Goal: Information Seeking & Learning: Learn about a topic

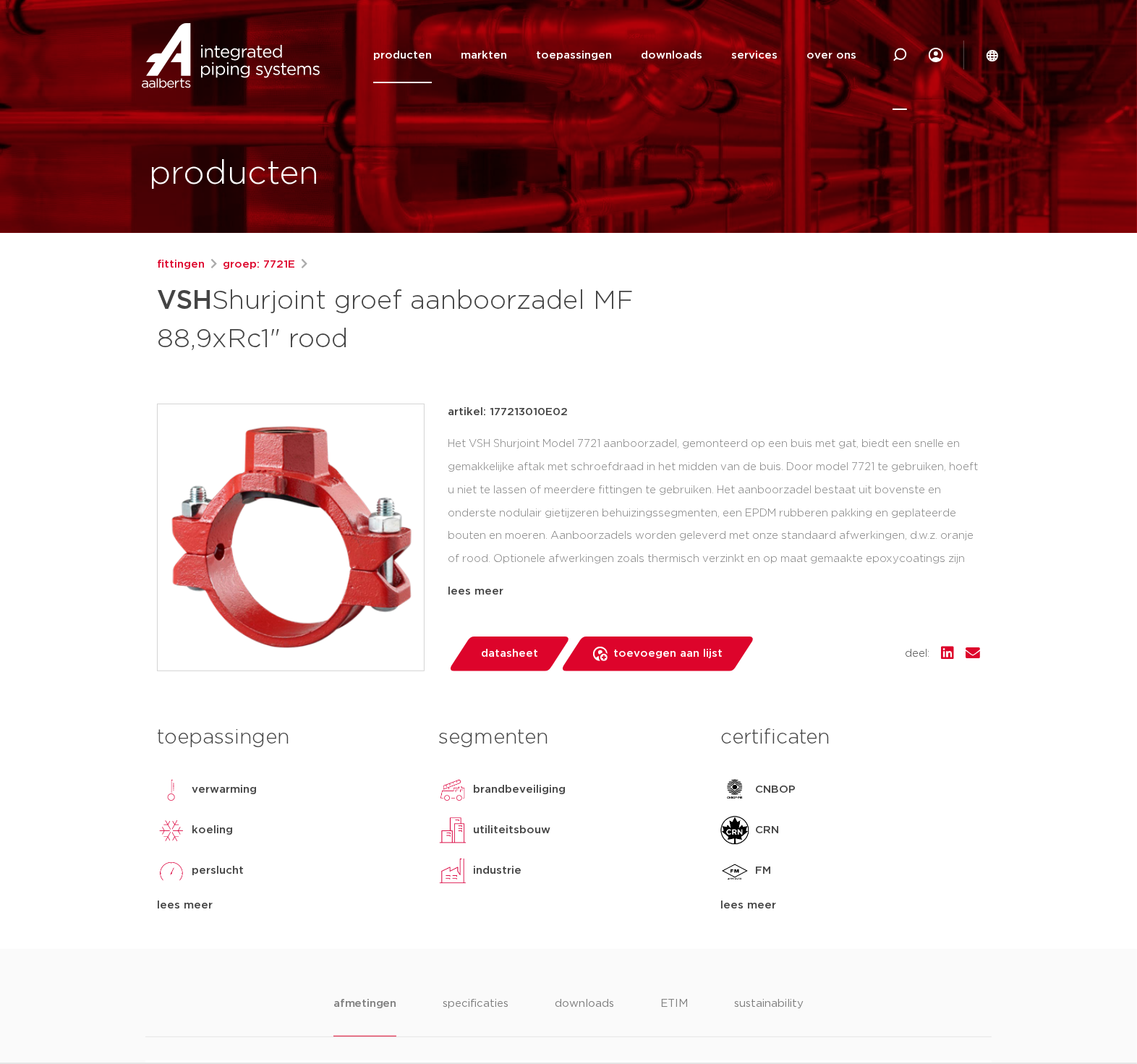
click at [900, 56] on icon at bounding box center [900, 55] width 14 height 14
type input "7150"
click button "Zoeken" at bounding box center [0, 0] width 0 height 0
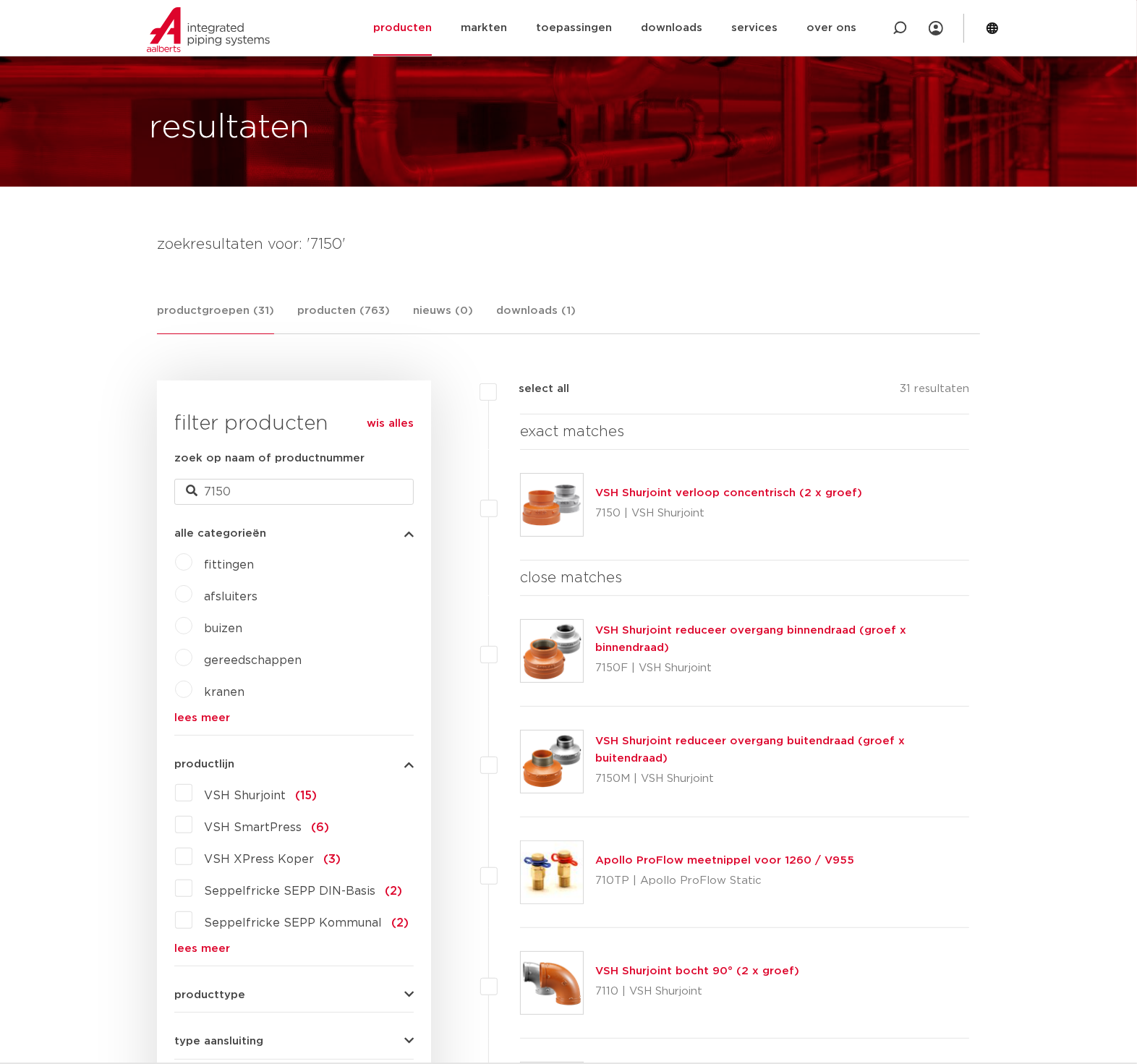
click at [770, 495] on link "VSH Shurjoint verloop concentrisch (2 x groef)" at bounding box center [729, 493] width 267 height 11
click at [786, 495] on link "VSH Shurjoint verloop concentrisch (2 x groef)" at bounding box center [729, 493] width 267 height 11
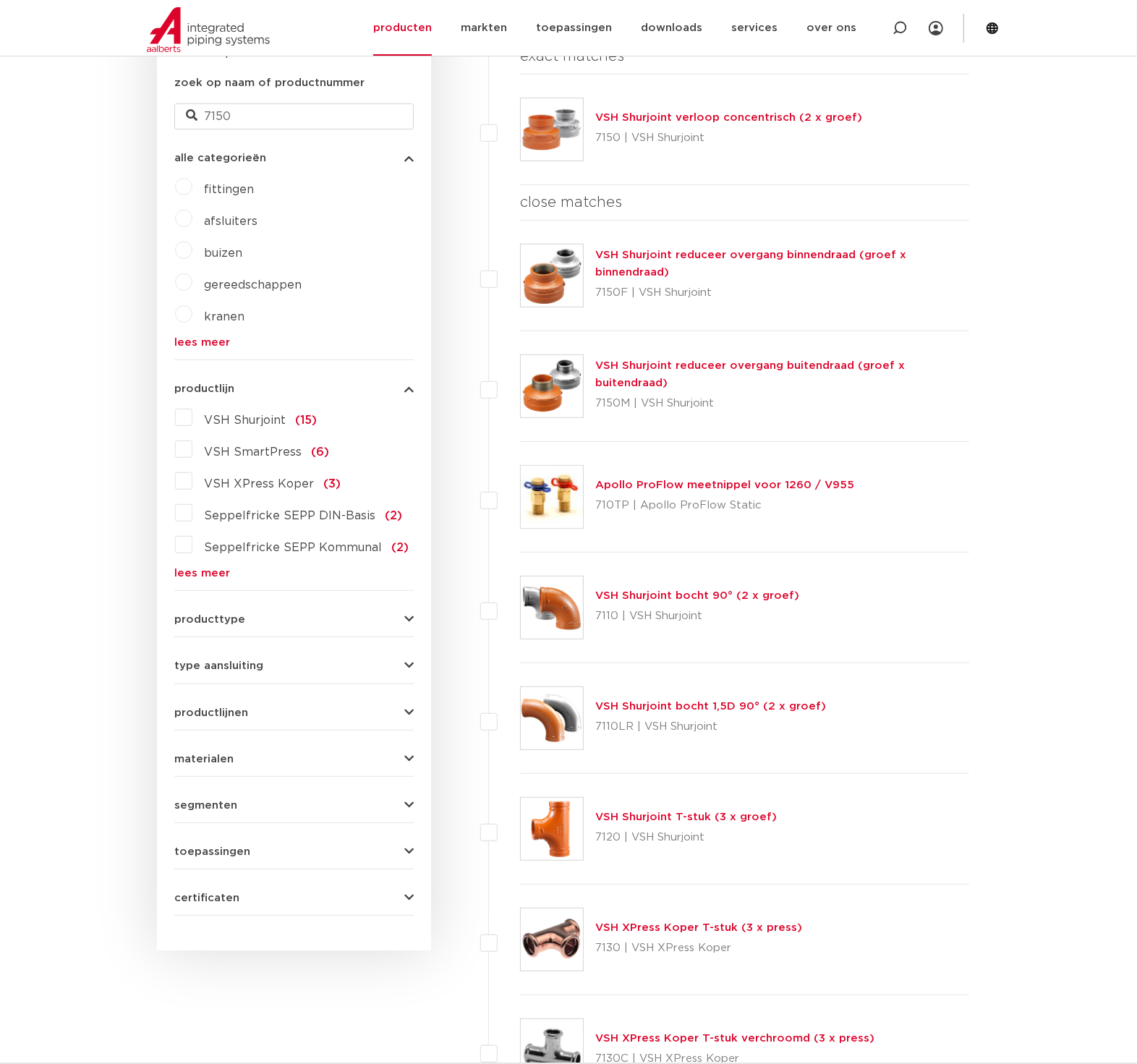
scroll to position [234, 0]
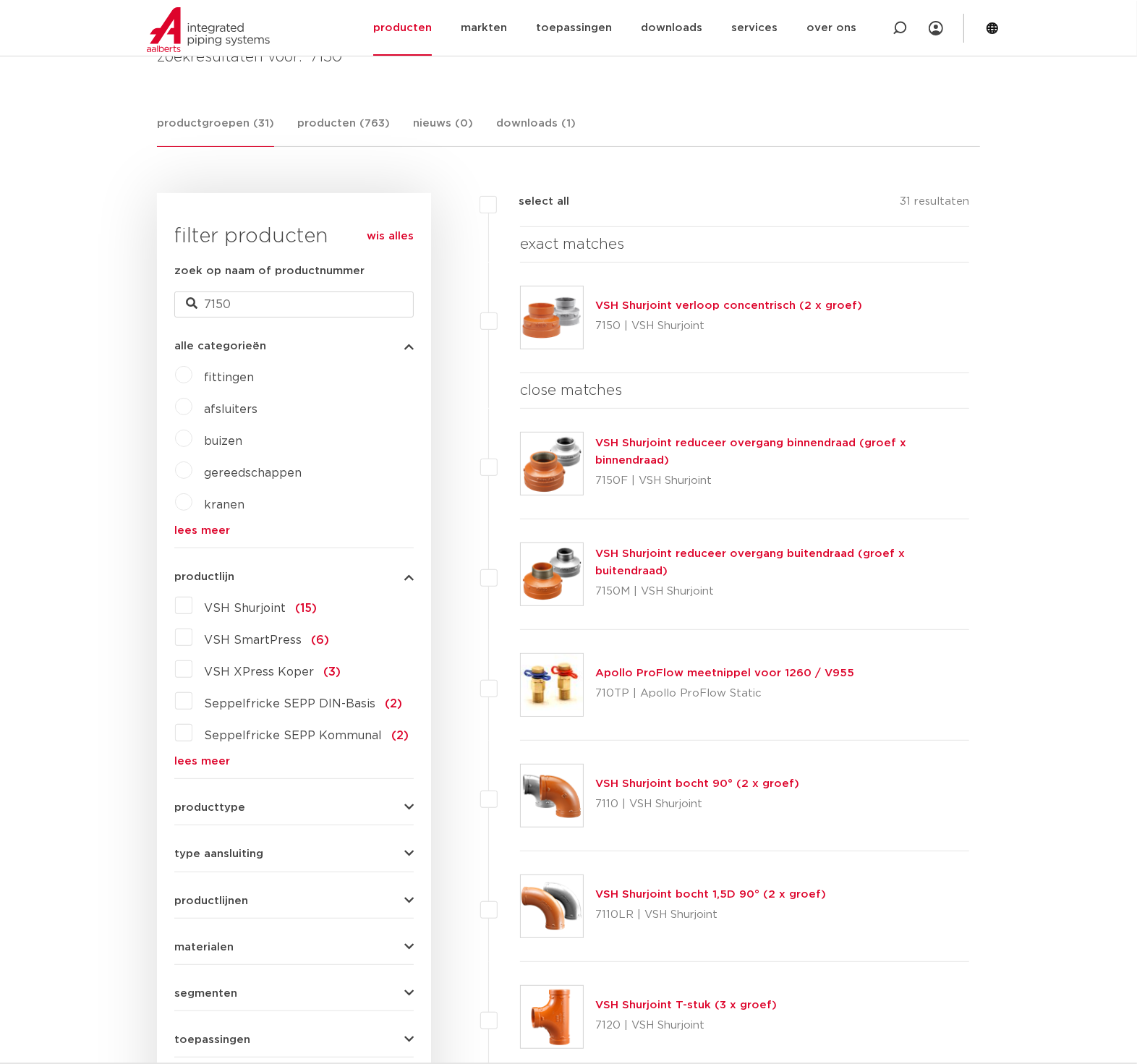
click at [563, 318] on img at bounding box center [552, 317] width 62 height 62
click at [720, 300] on link "VSH Shurjoint verloop concentrisch (2 x groef)" at bounding box center [729, 306] width 267 height 11
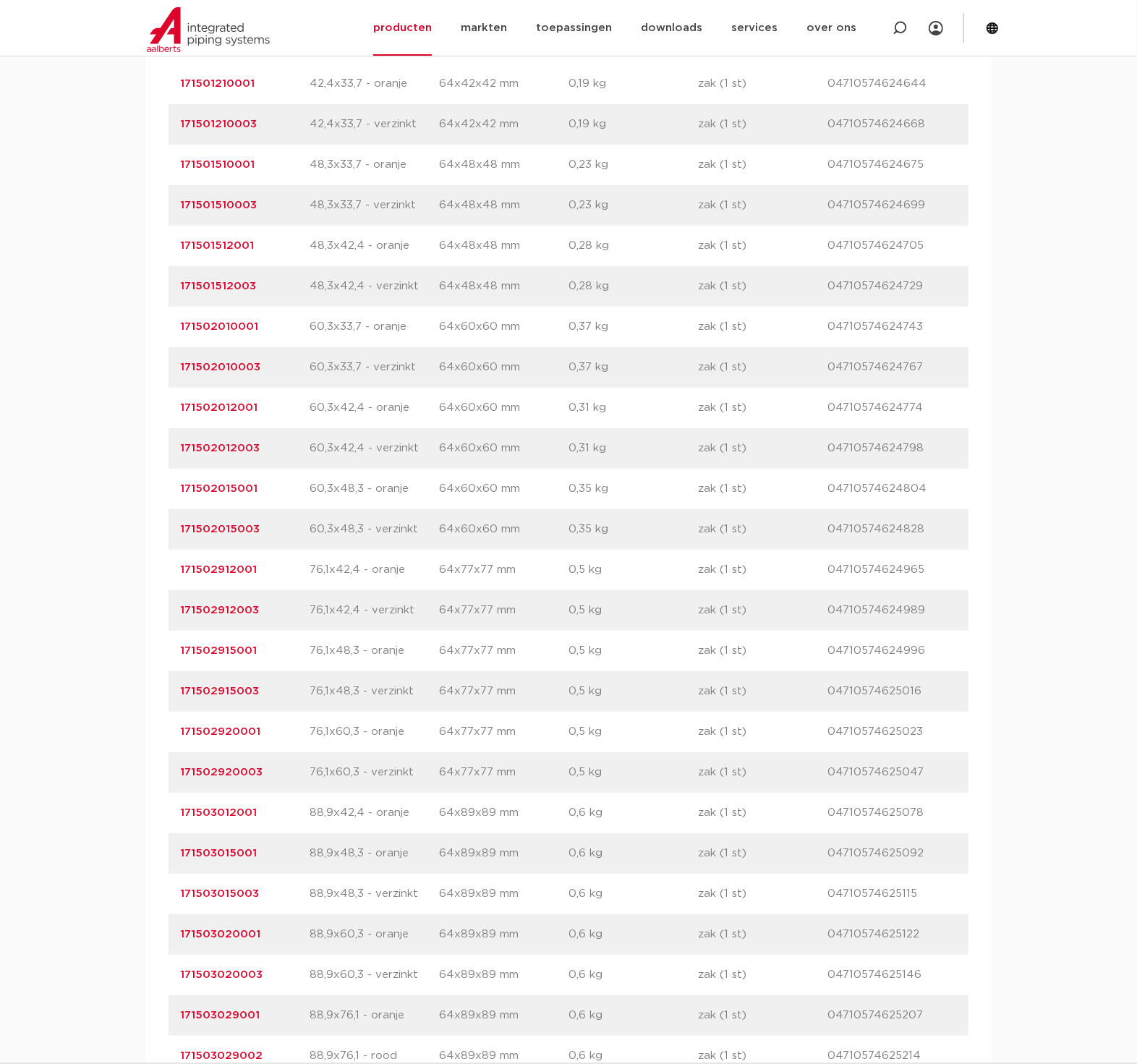
scroll to position [1312, 0]
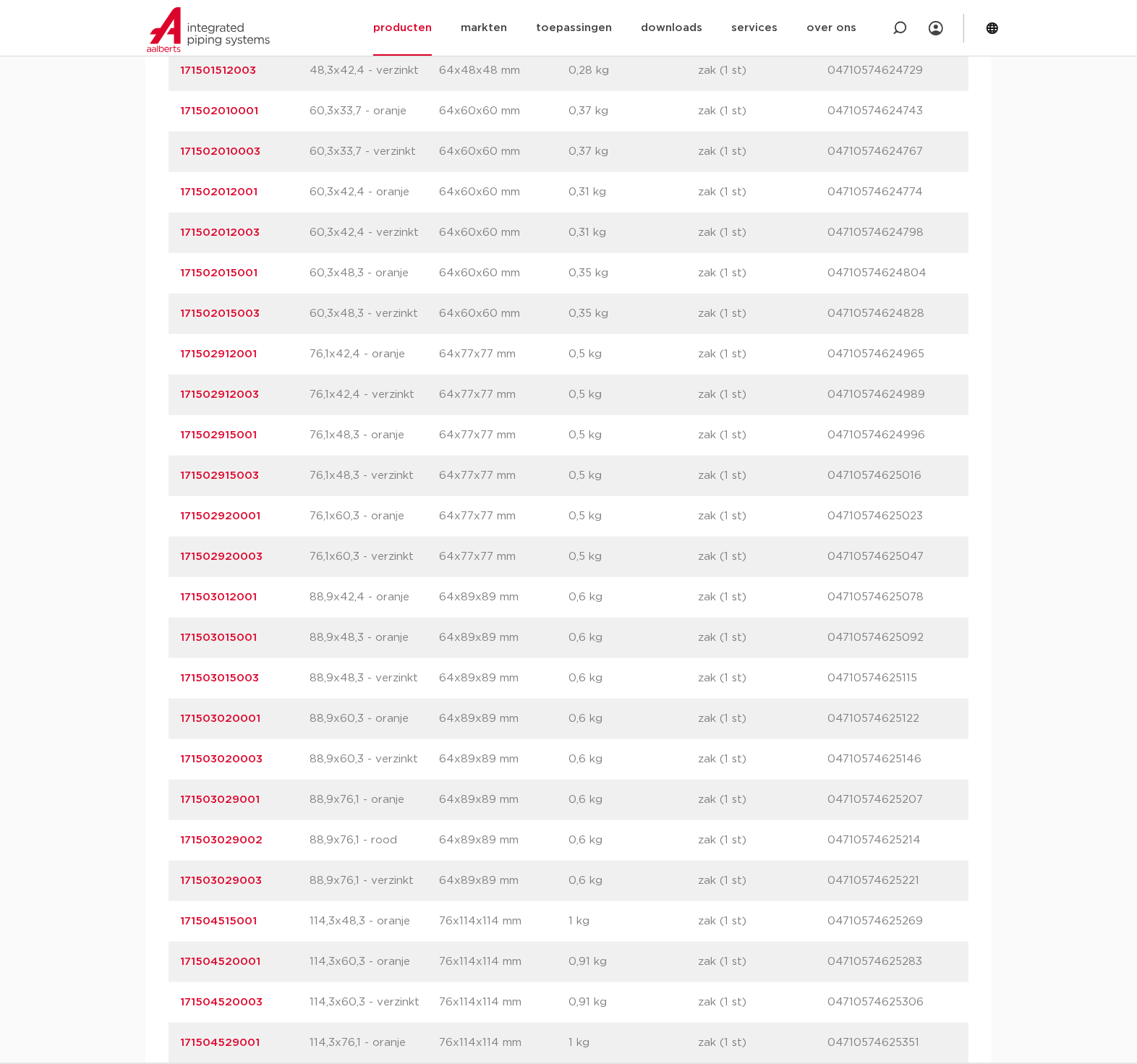
click at [230, 837] on link "171503029002" at bounding box center [221, 840] width 83 height 11
click at [230, 797] on link "171503029001" at bounding box center [219, 800] width 80 height 11
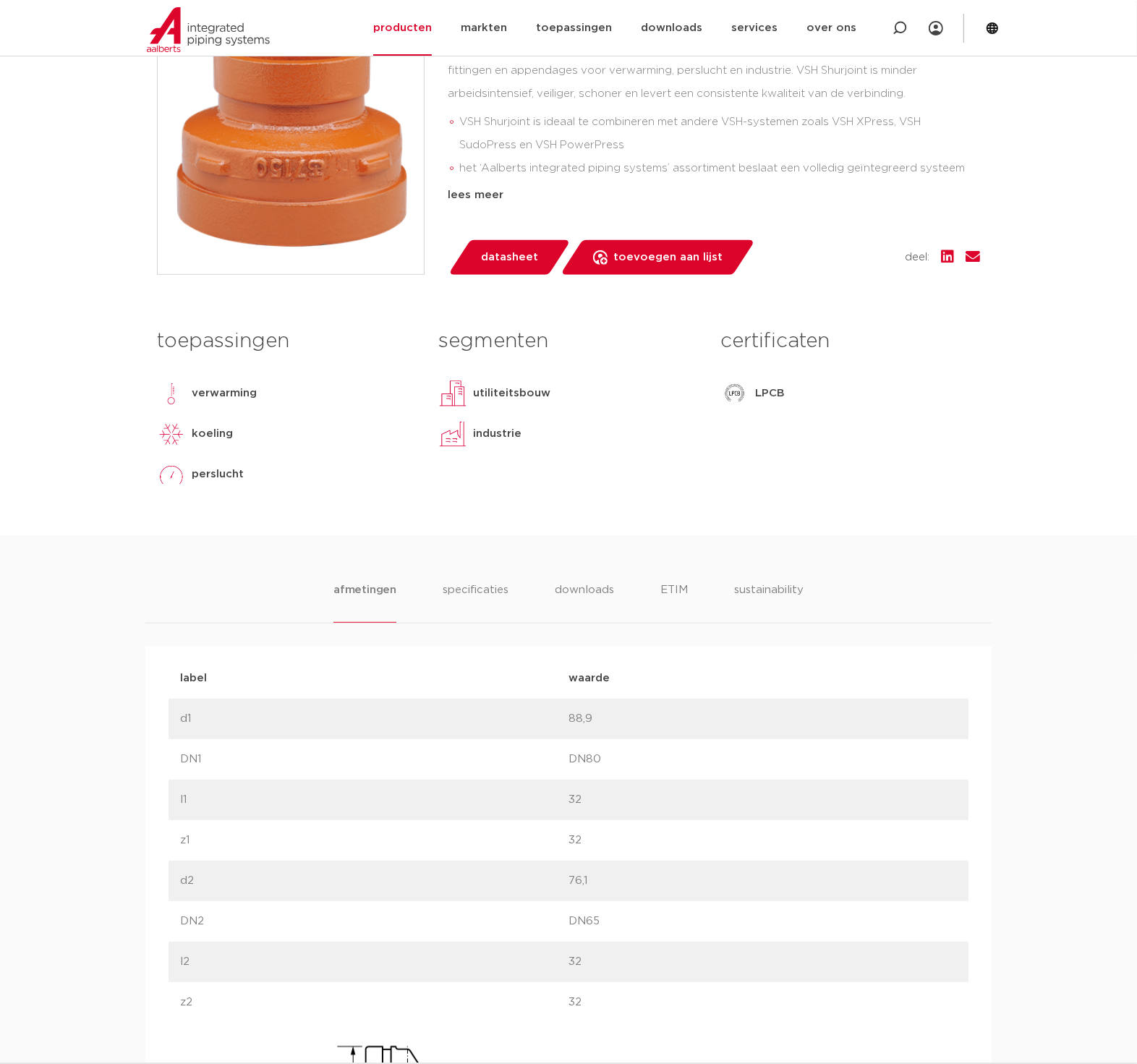
scroll to position [187, 0]
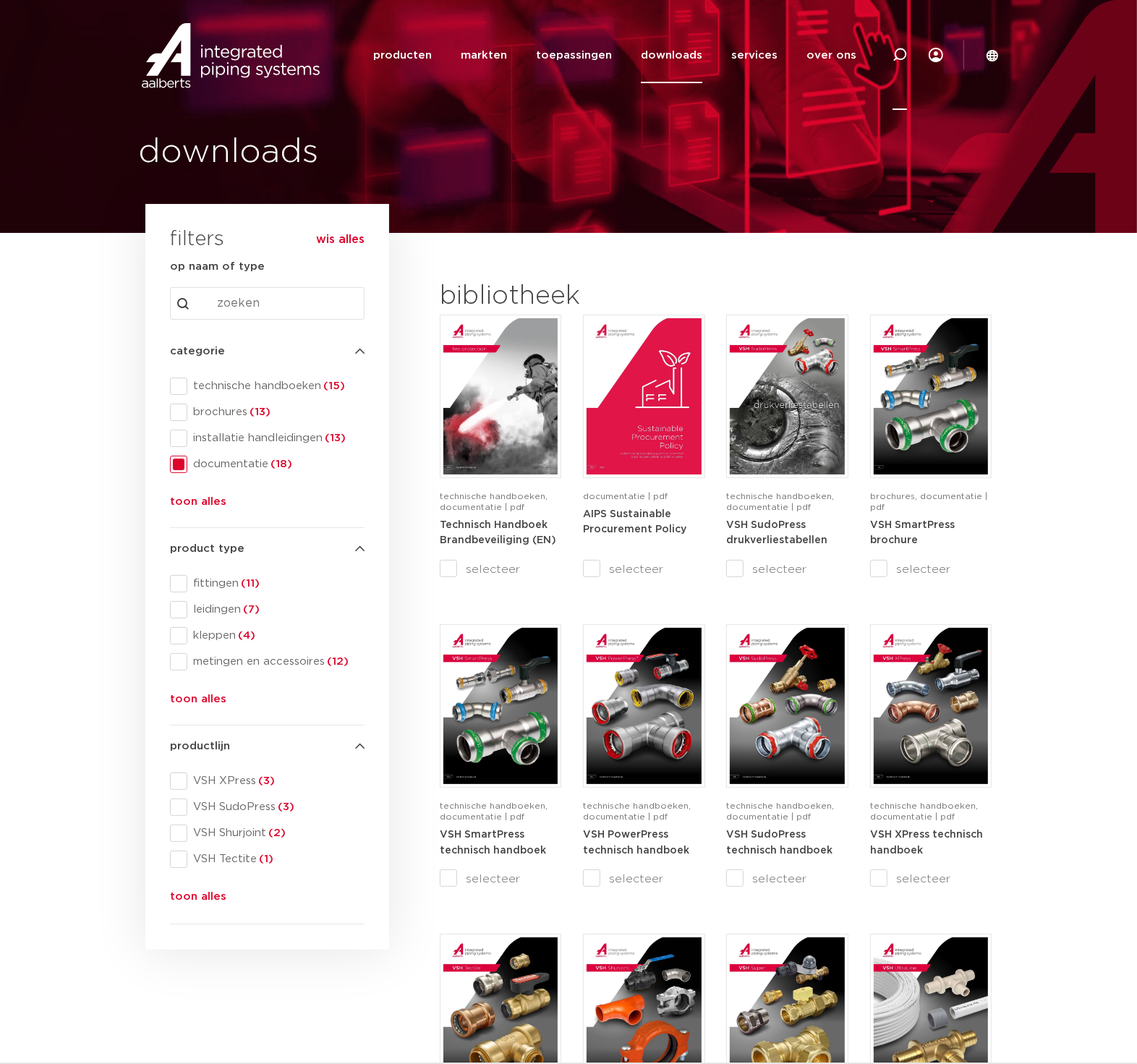
click at [901, 53] on icon at bounding box center [900, 55] width 14 height 14
type input "7722"
click button "Zoeken" at bounding box center [0, 0] width 0 height 0
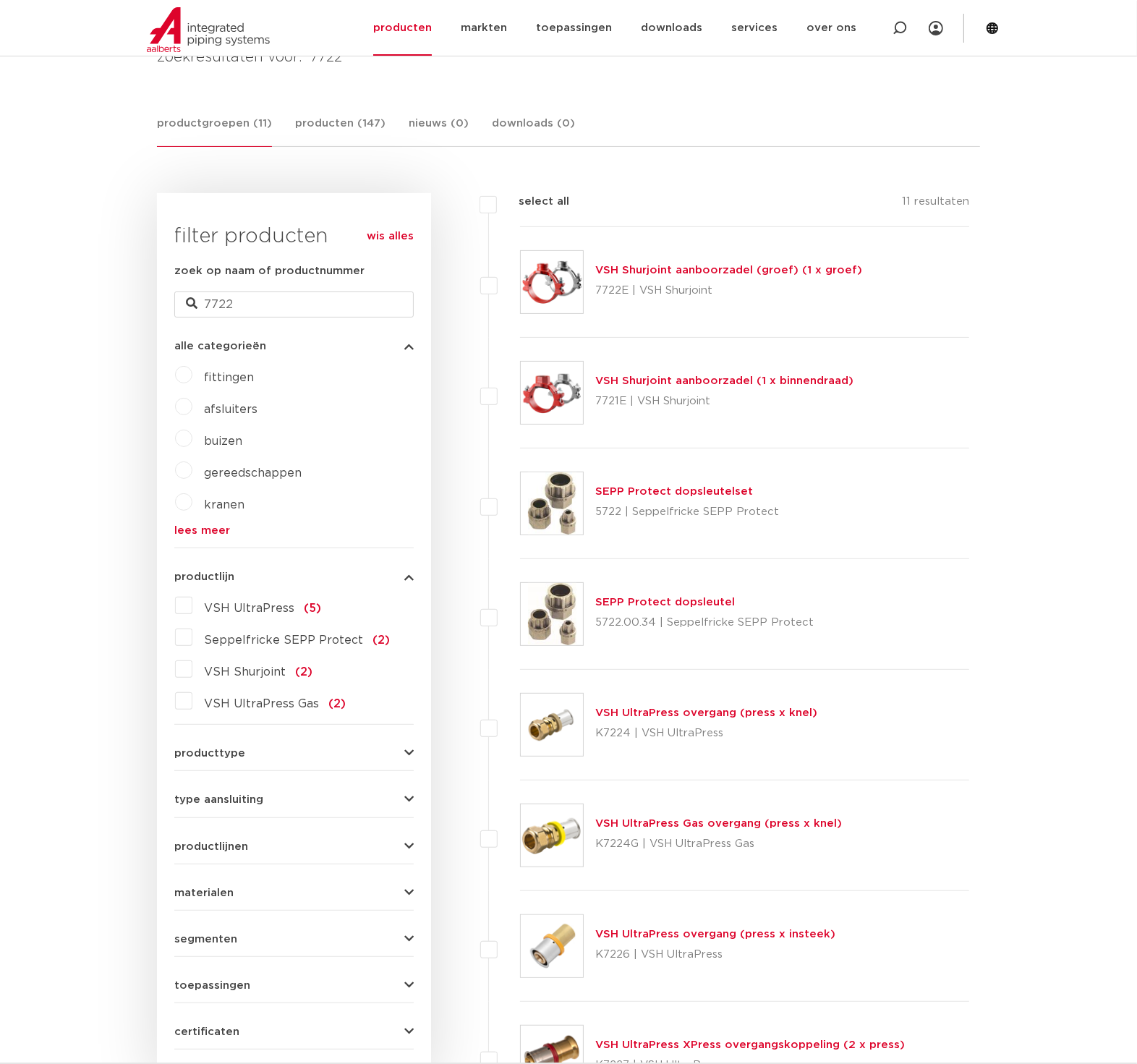
click at [785, 270] on link "VSH Shurjoint aanboorzadel (groef) (1 x groef)" at bounding box center [729, 270] width 267 height 11
click at [783, 265] on link "VSH Shurjoint aanboorzadel (groef) (1 x groef)" at bounding box center [729, 270] width 267 height 11
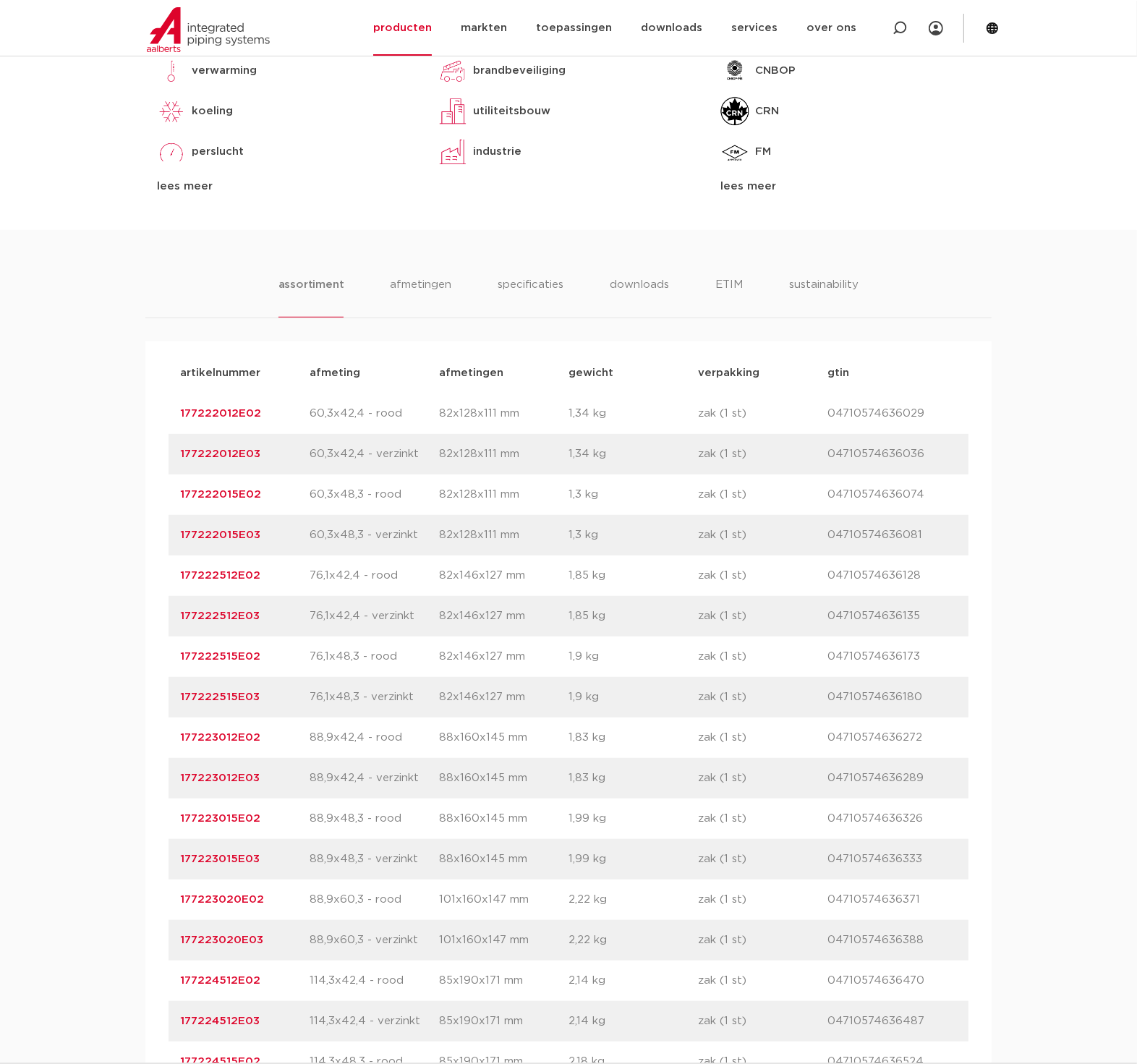
scroll to position [937, 0]
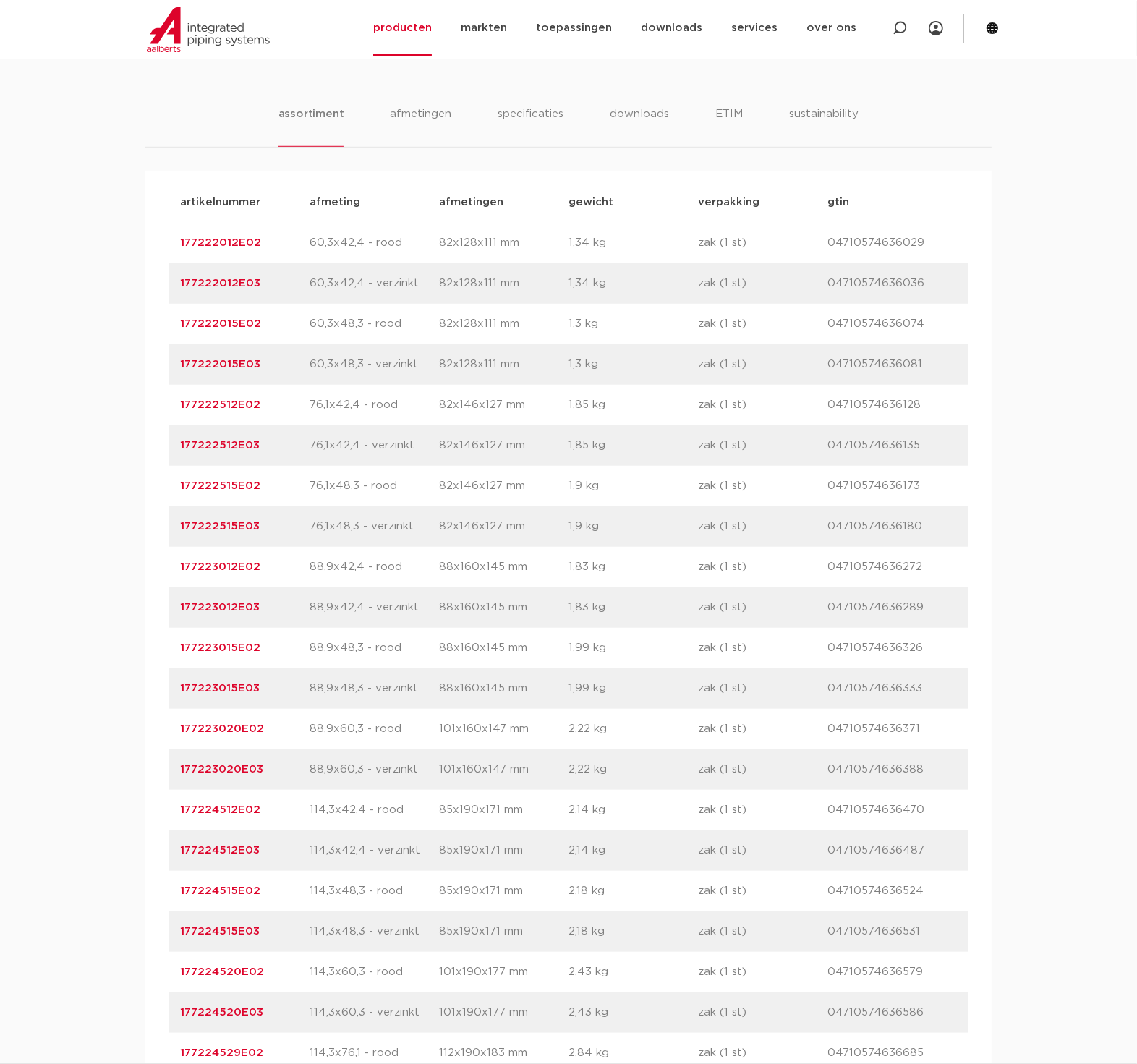
click at [235, 481] on link "177222515E02" at bounding box center [219, 486] width 80 height 11
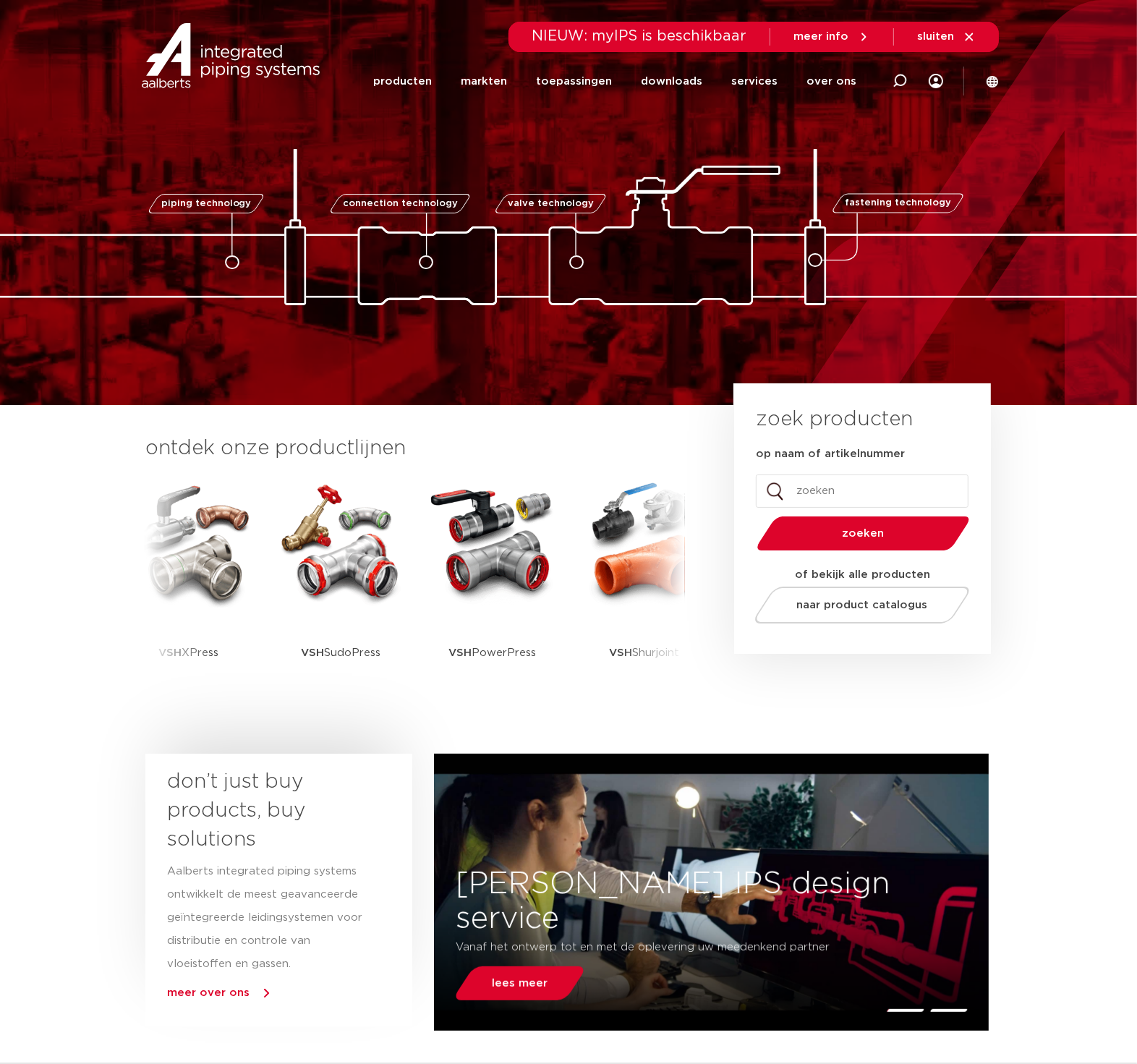
drag, startPoint x: 0, startPoint y: 0, endPoint x: 883, endPoint y: 477, distance: 1003.6
click at [883, 477] on input "op naam of artikelnummer" at bounding box center [862, 491] width 213 height 33
click at [877, 485] on input "op naam of artikelnummer" at bounding box center [862, 491] width 213 height 33
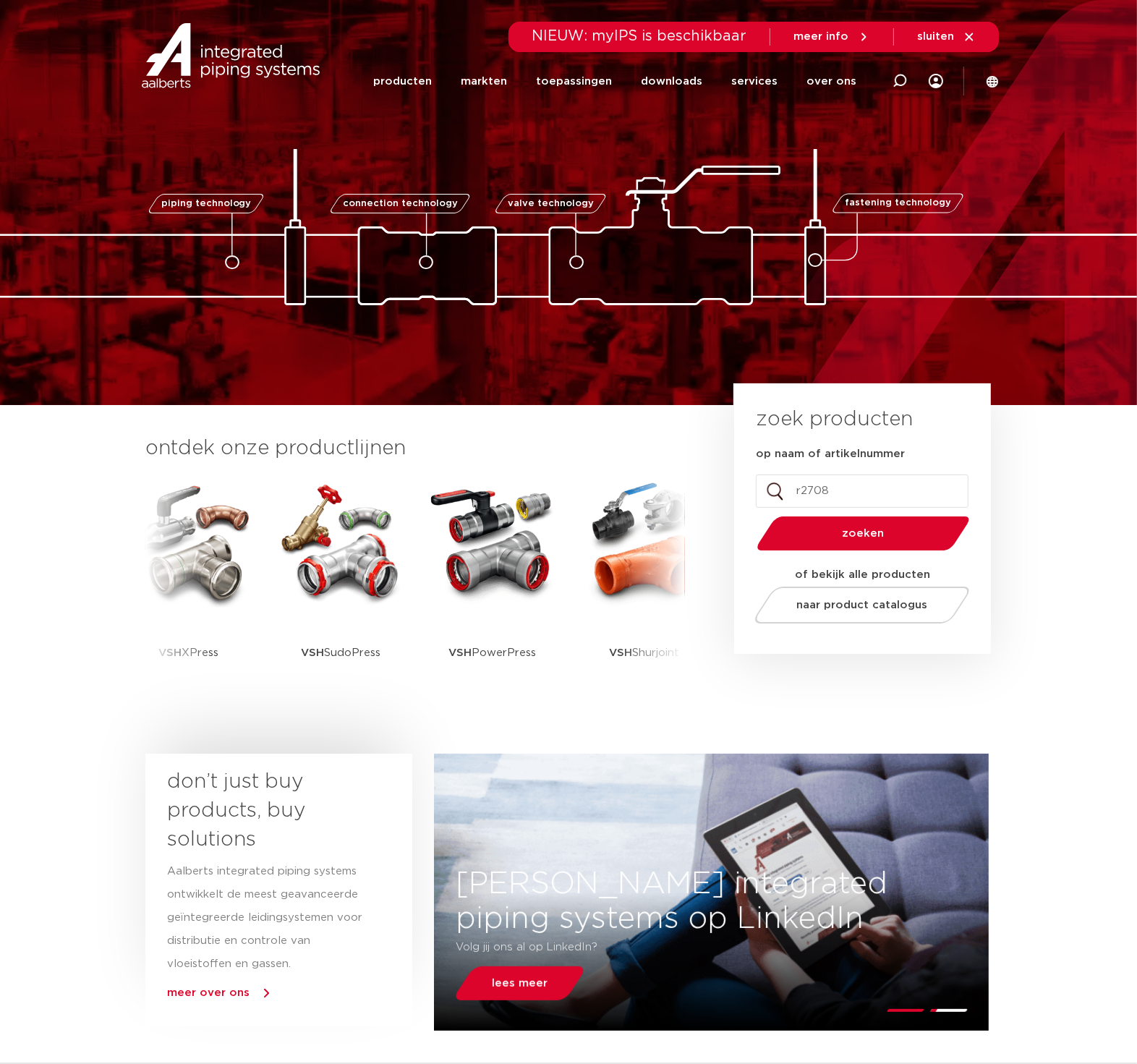
type input "r2708"
click at [751, 515] on button "zoeken" at bounding box center [864, 533] width 225 height 37
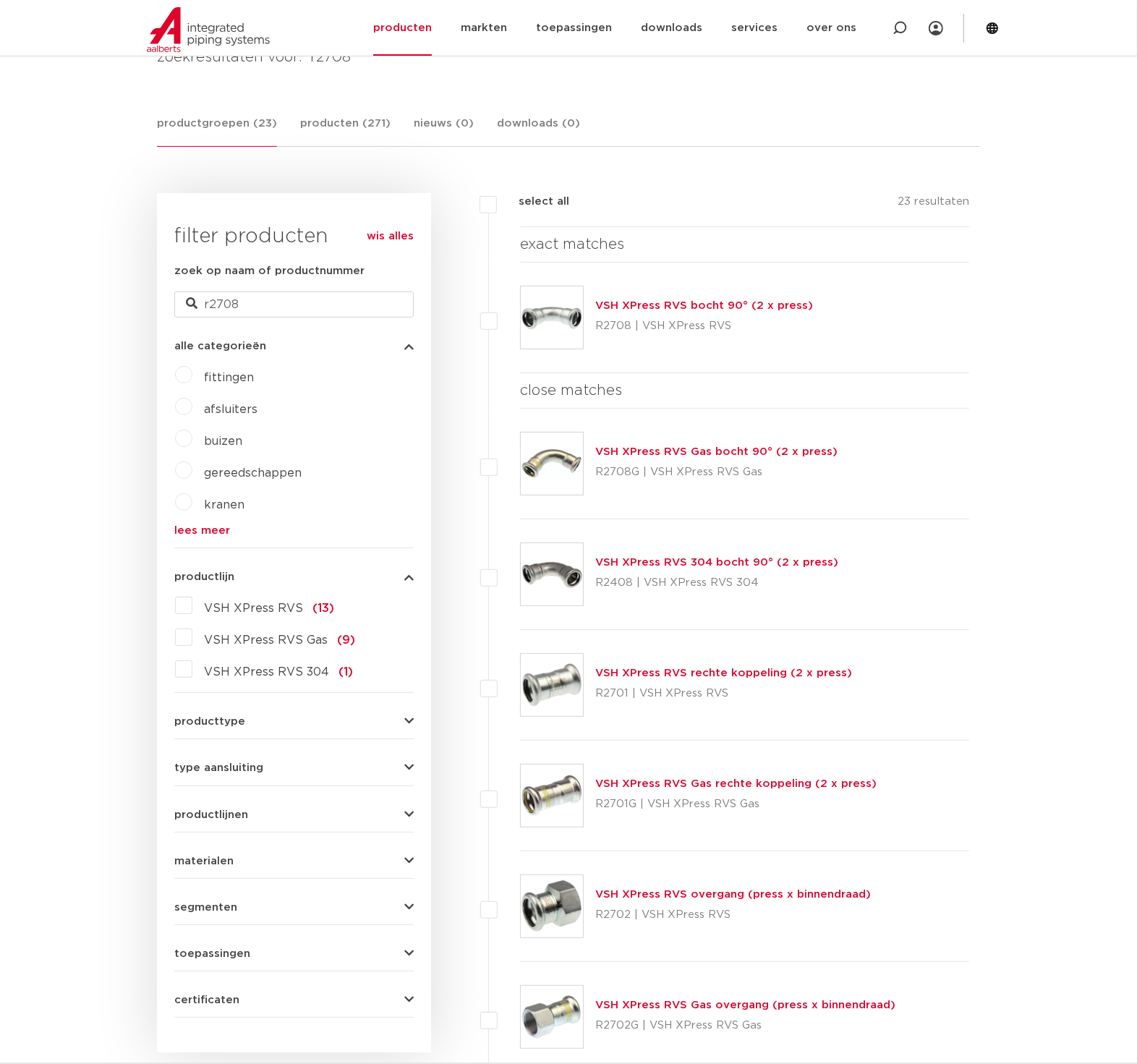
click at [762, 302] on link "VSH XPress RVS bocht 90° (2 x press)" at bounding box center [705, 306] width 218 height 11
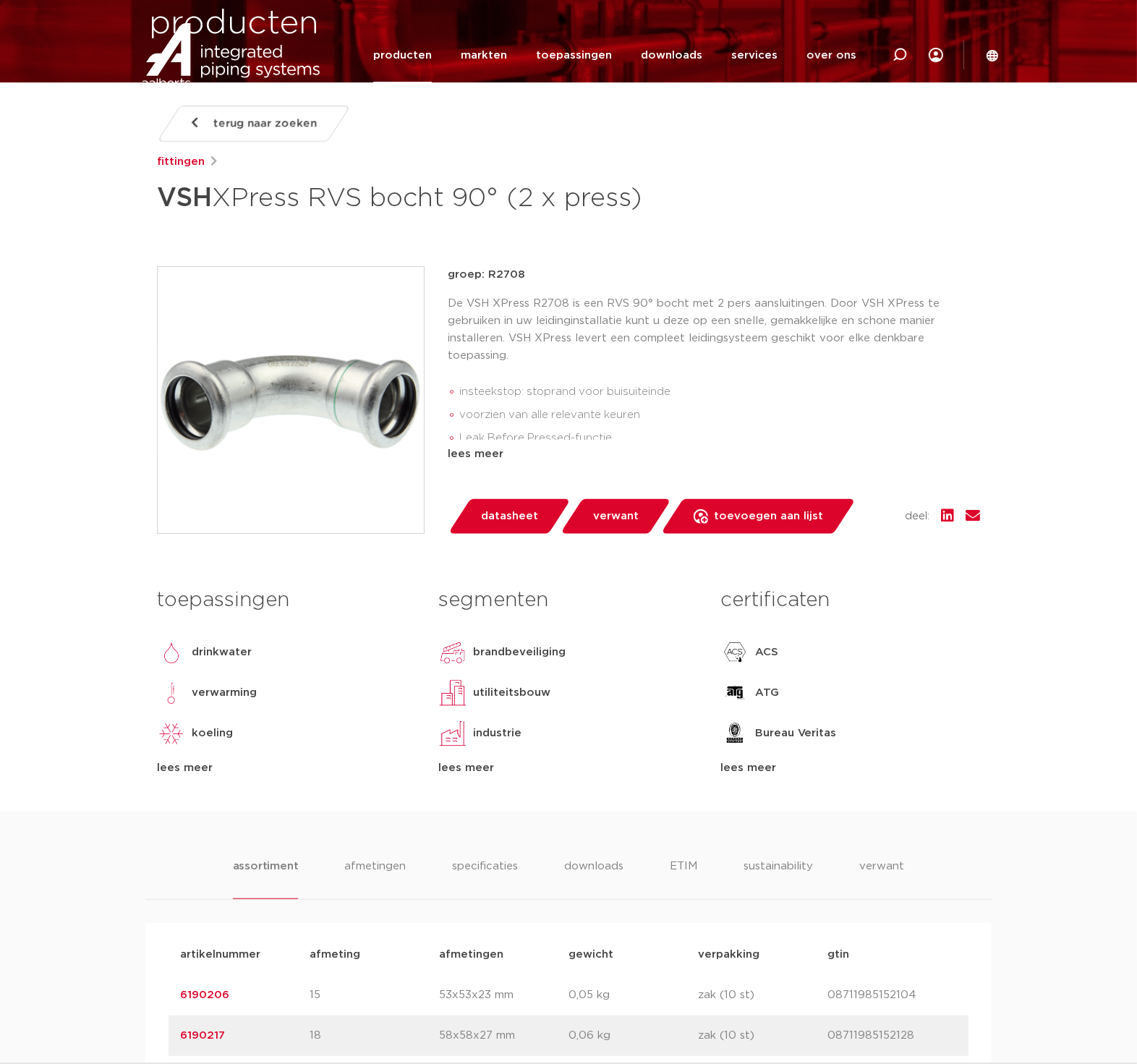
scroll to position [187, 0]
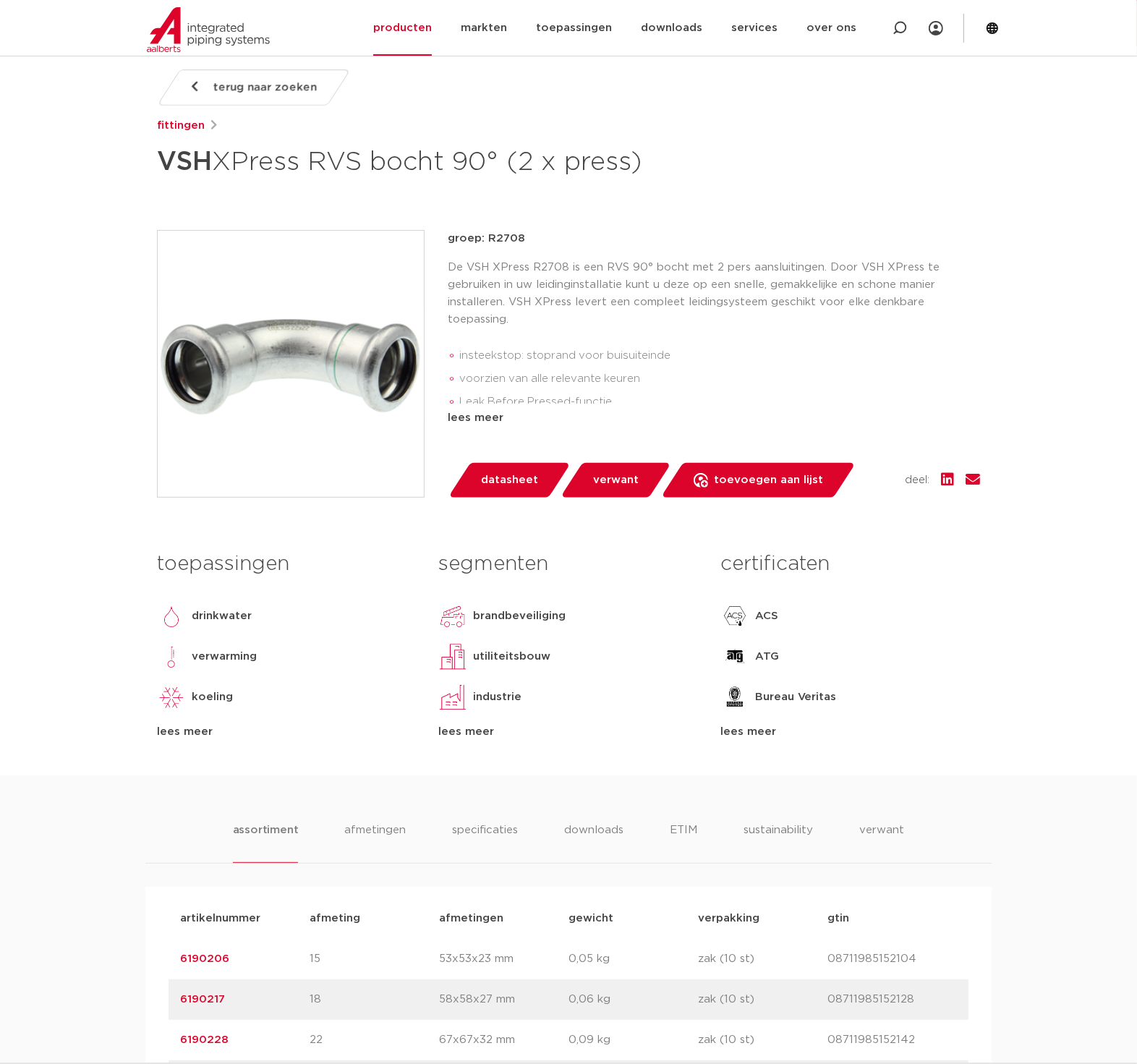
click at [747, 732] on div "lees meer" at bounding box center [850, 732] width 260 height 17
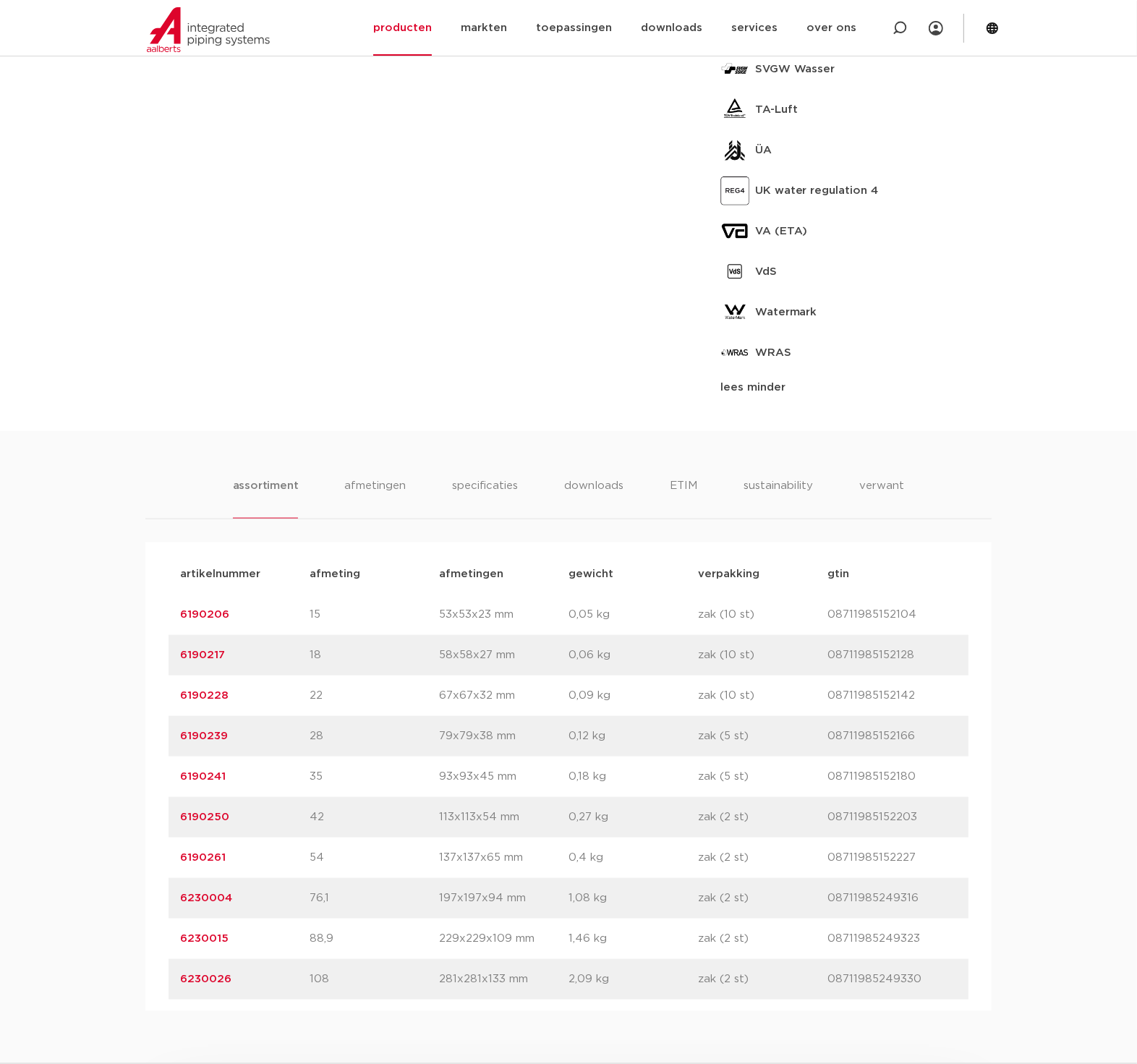
scroll to position [1688, 0]
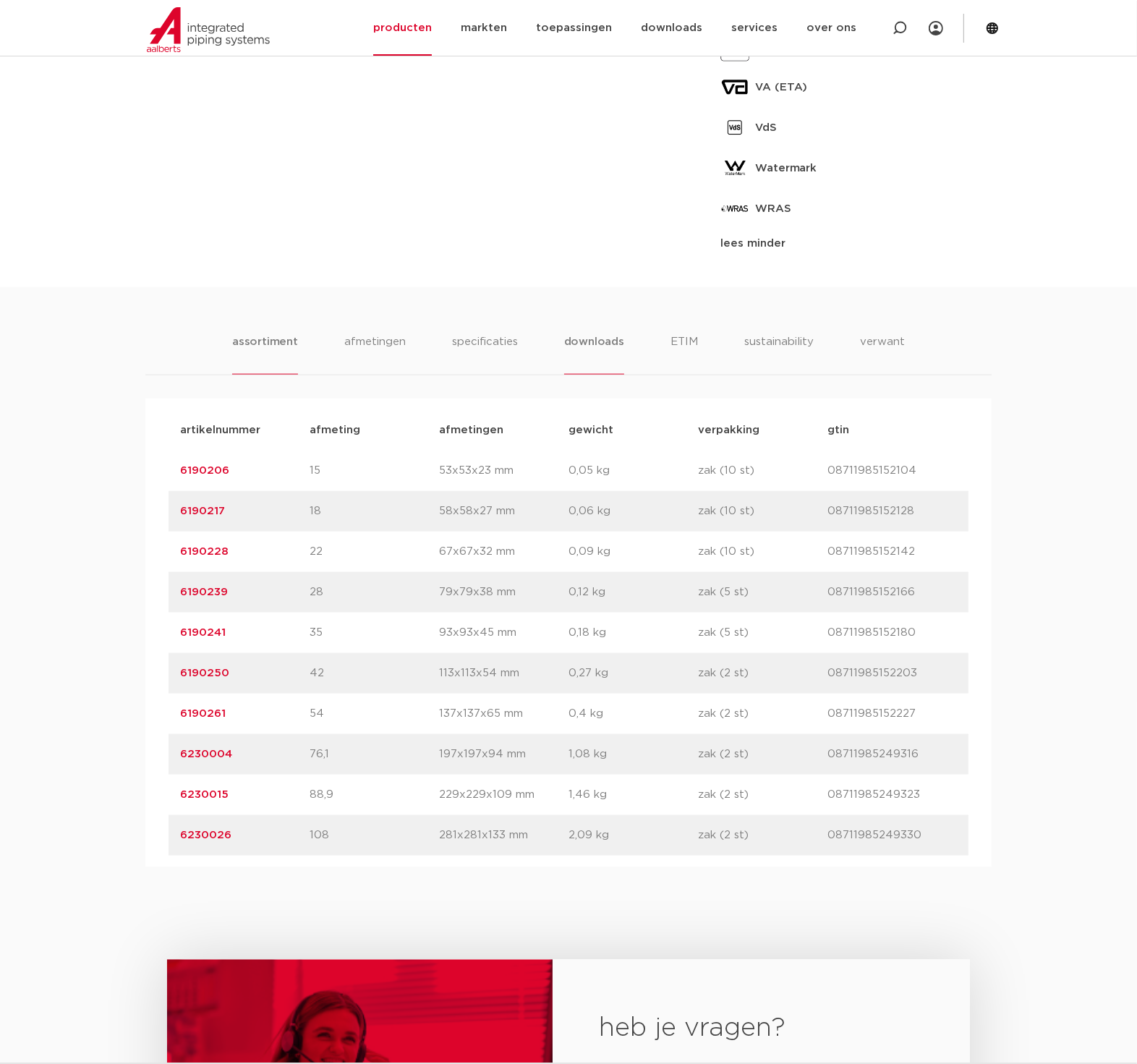
click at [593, 347] on li "downloads" at bounding box center [594, 354] width 60 height 41
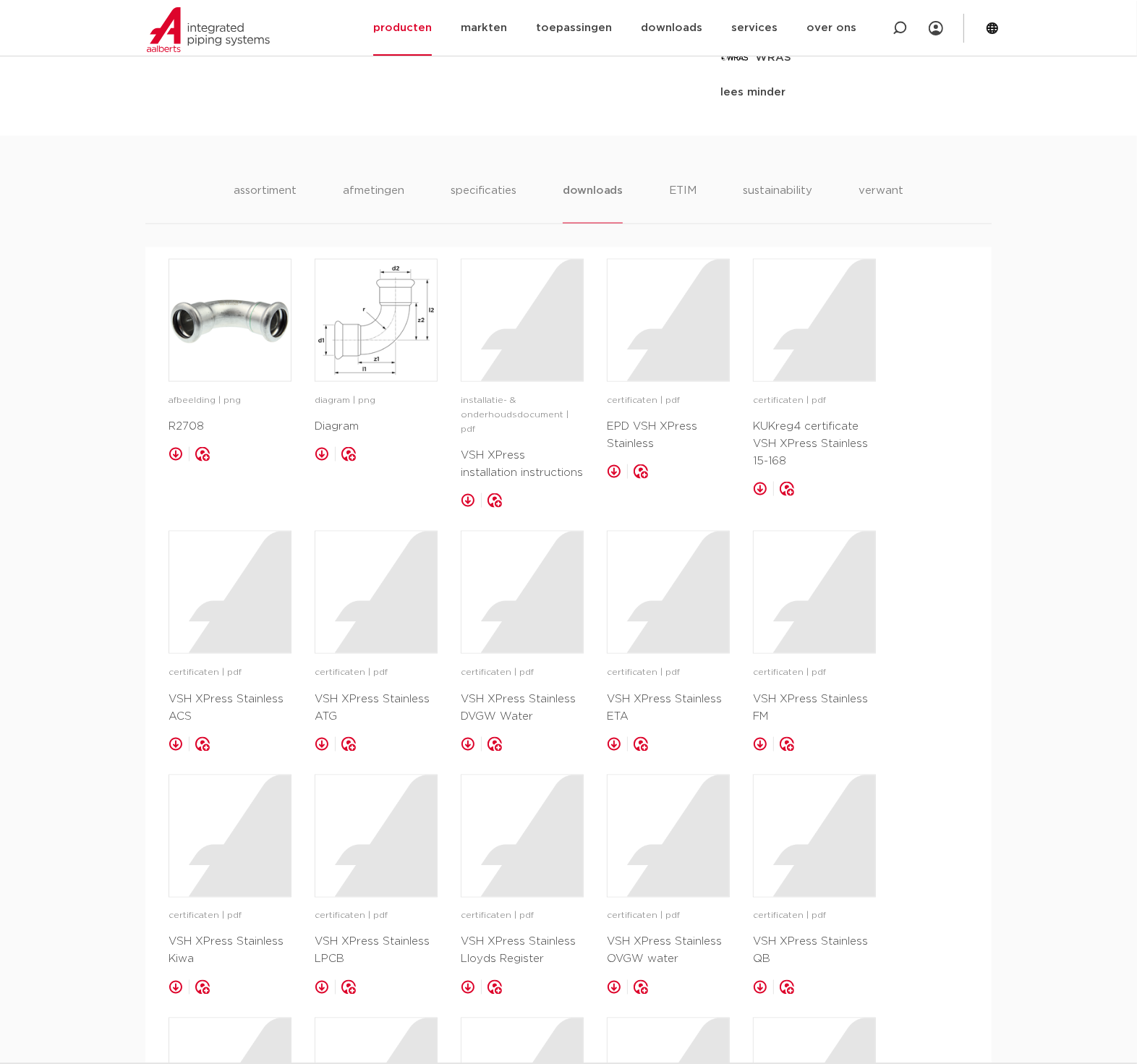
scroll to position [1875, 0]
